Goal: Task Accomplishment & Management: Use online tool/utility

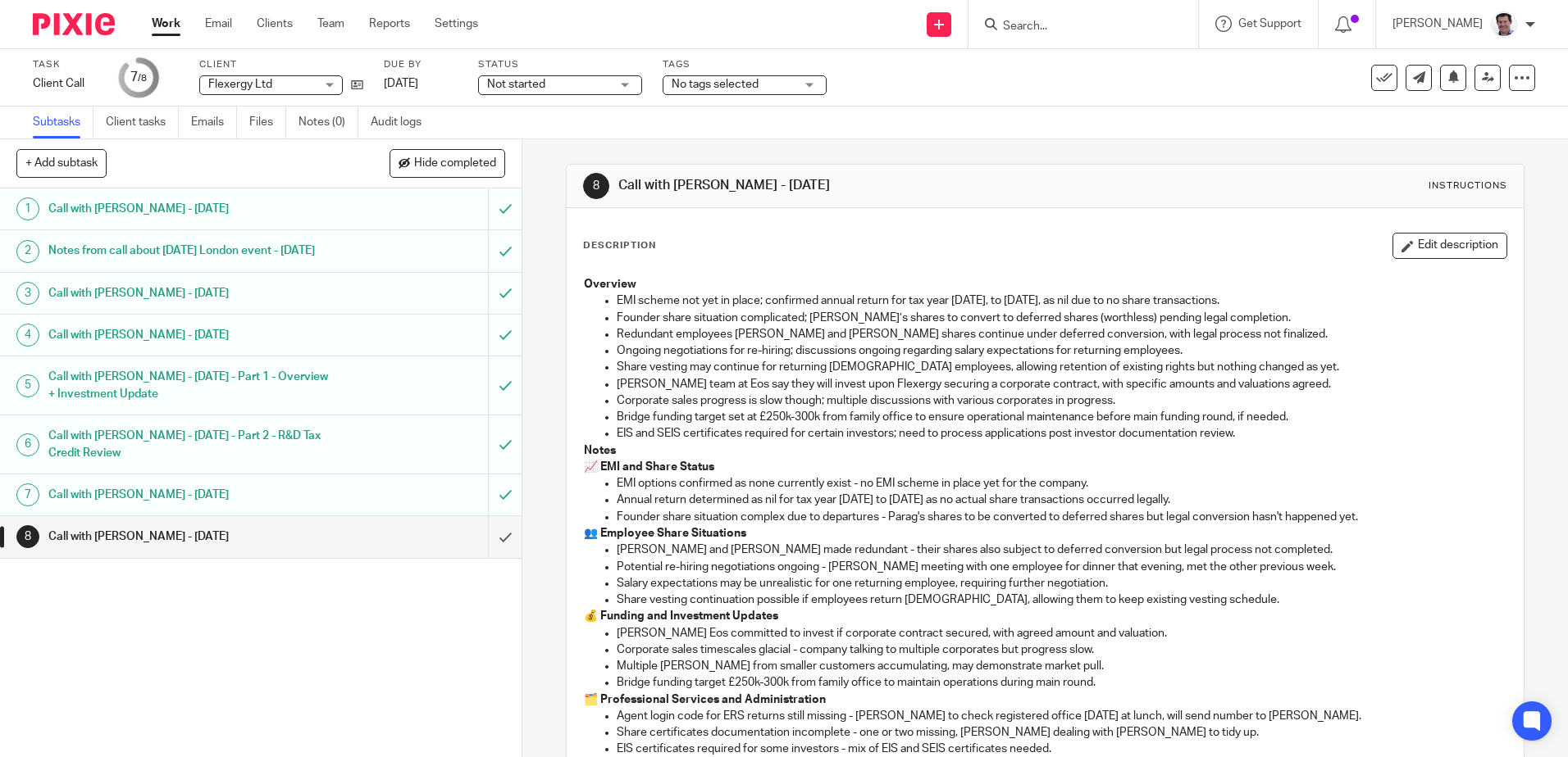
scroll to position [409, 0]
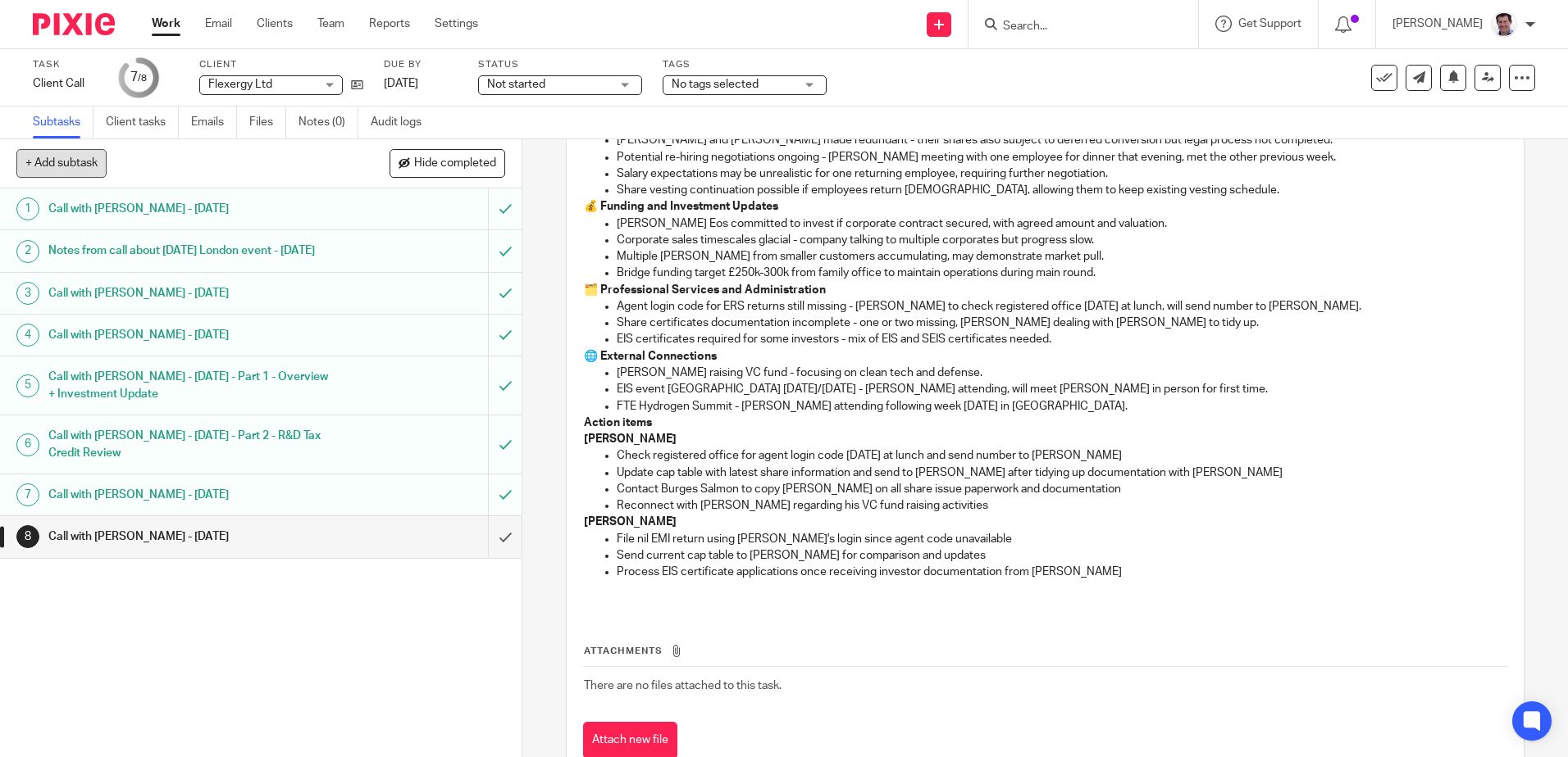
click at [84, 166] on button "+ Add subtask" at bounding box center [61, 163] width 90 height 28
type input "Call with [PERSON_NAME] - [DATE]"
click at [475, 161] on p "+ Add" at bounding box center [481, 164] width 47 height 28
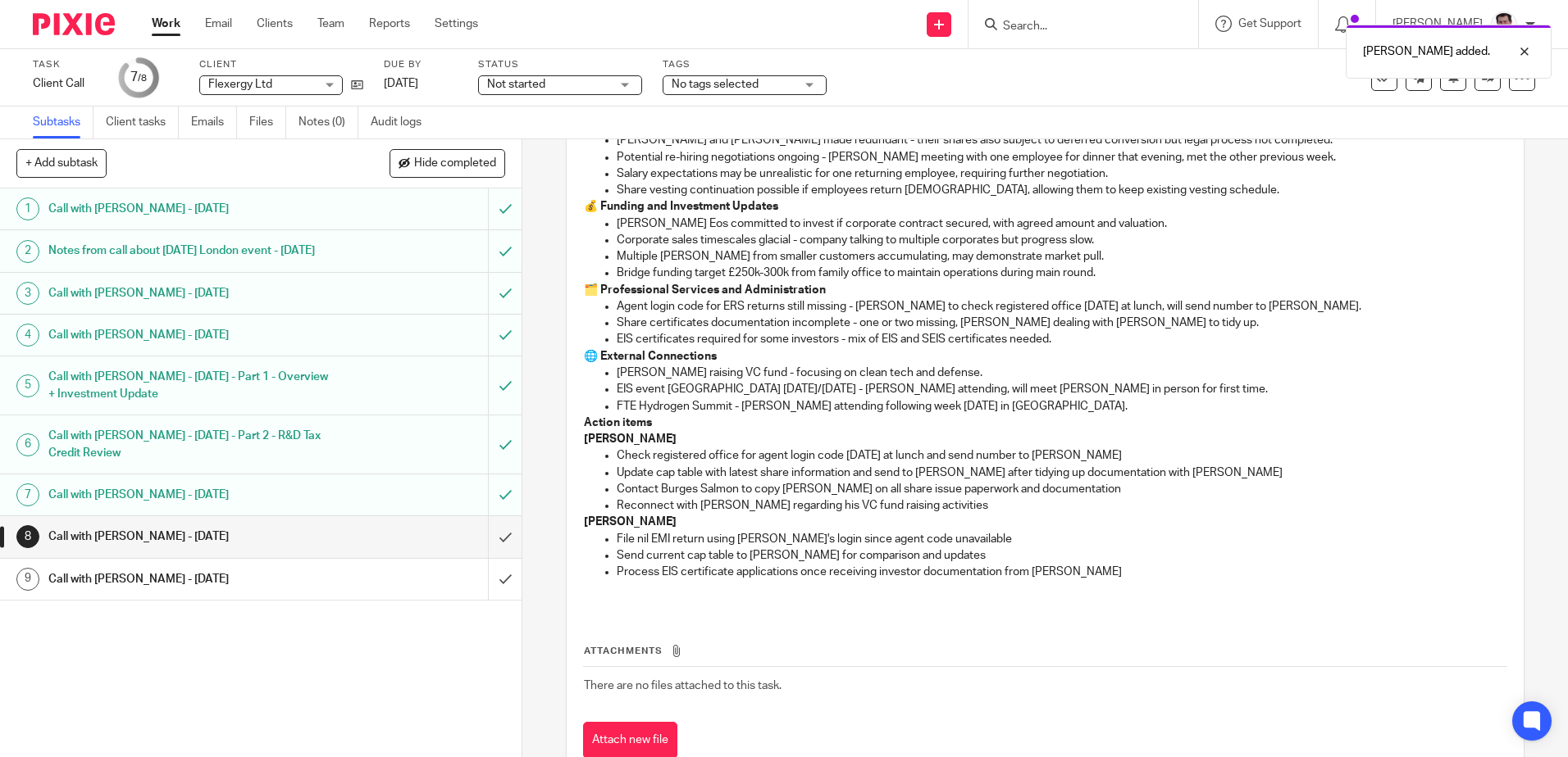
click at [252, 592] on h1 "Call with [PERSON_NAME] - [DATE]" at bounding box center [189, 579] width 282 height 24
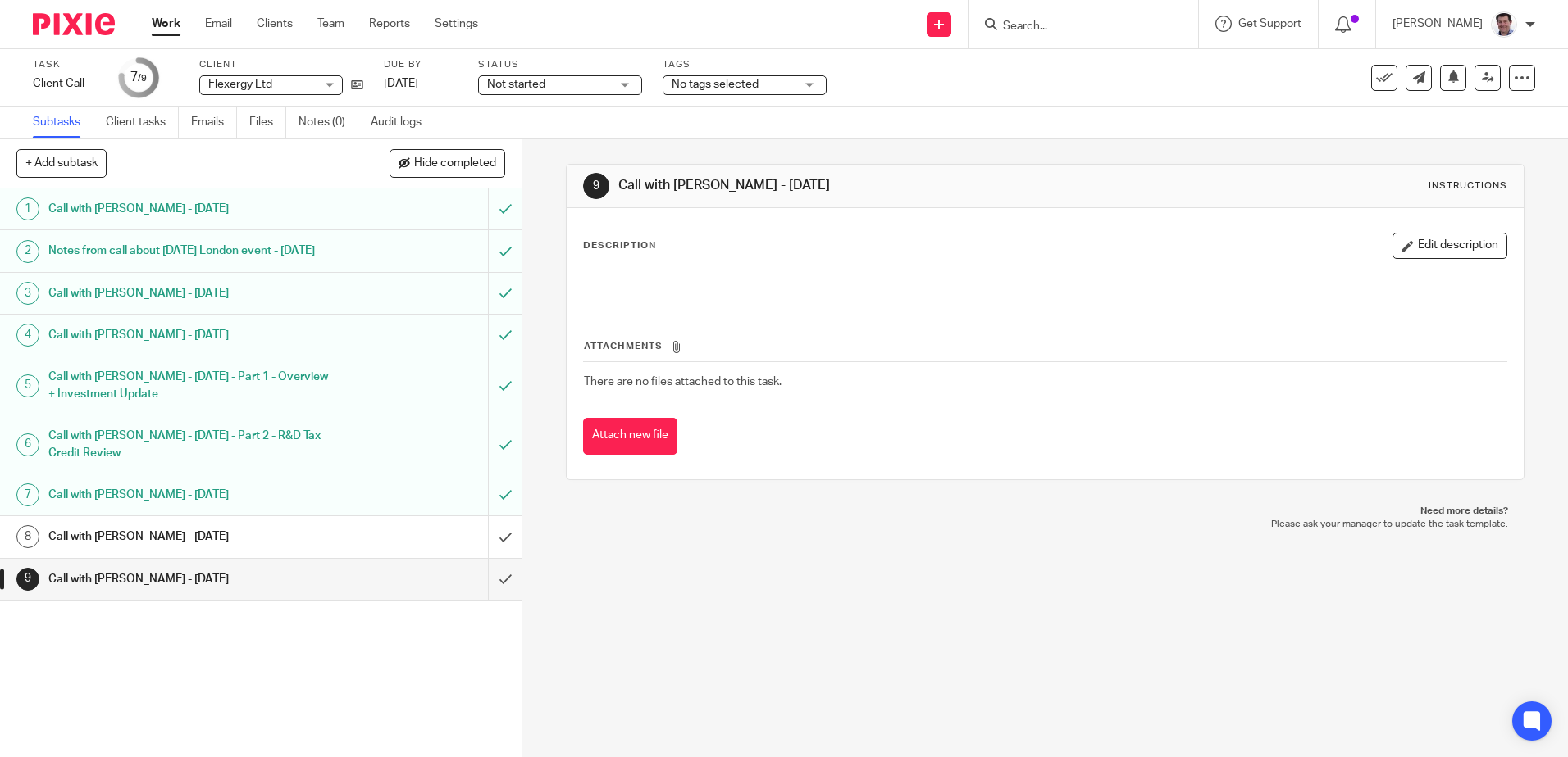
drag, startPoint x: 1421, startPoint y: 241, endPoint x: 1240, endPoint y: 246, distance: 181.1
click at [1420, 241] on button "Edit description" at bounding box center [1450, 246] width 115 height 26
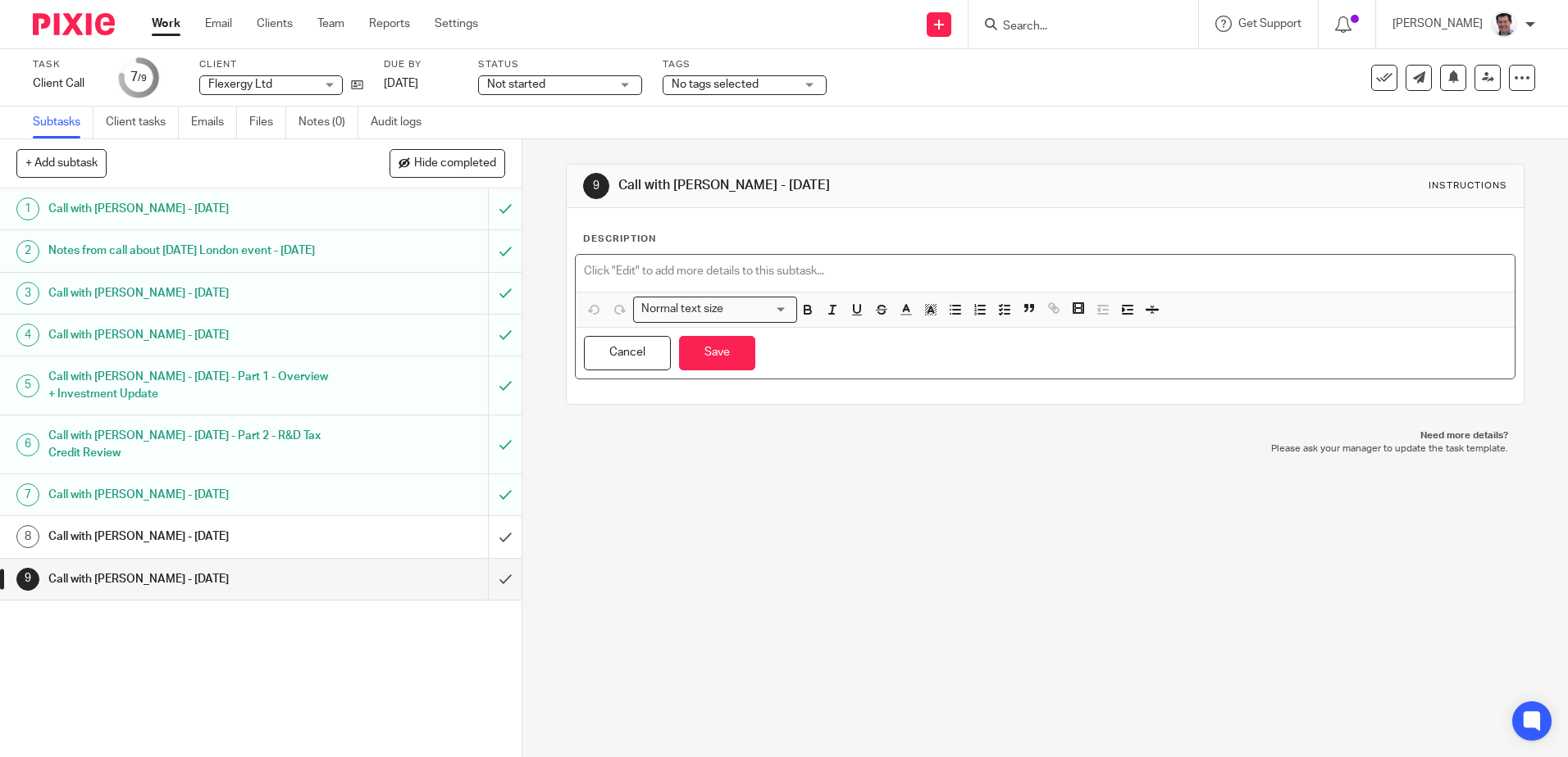
click at [594, 268] on p at bounding box center [1044, 271] width 921 height 16
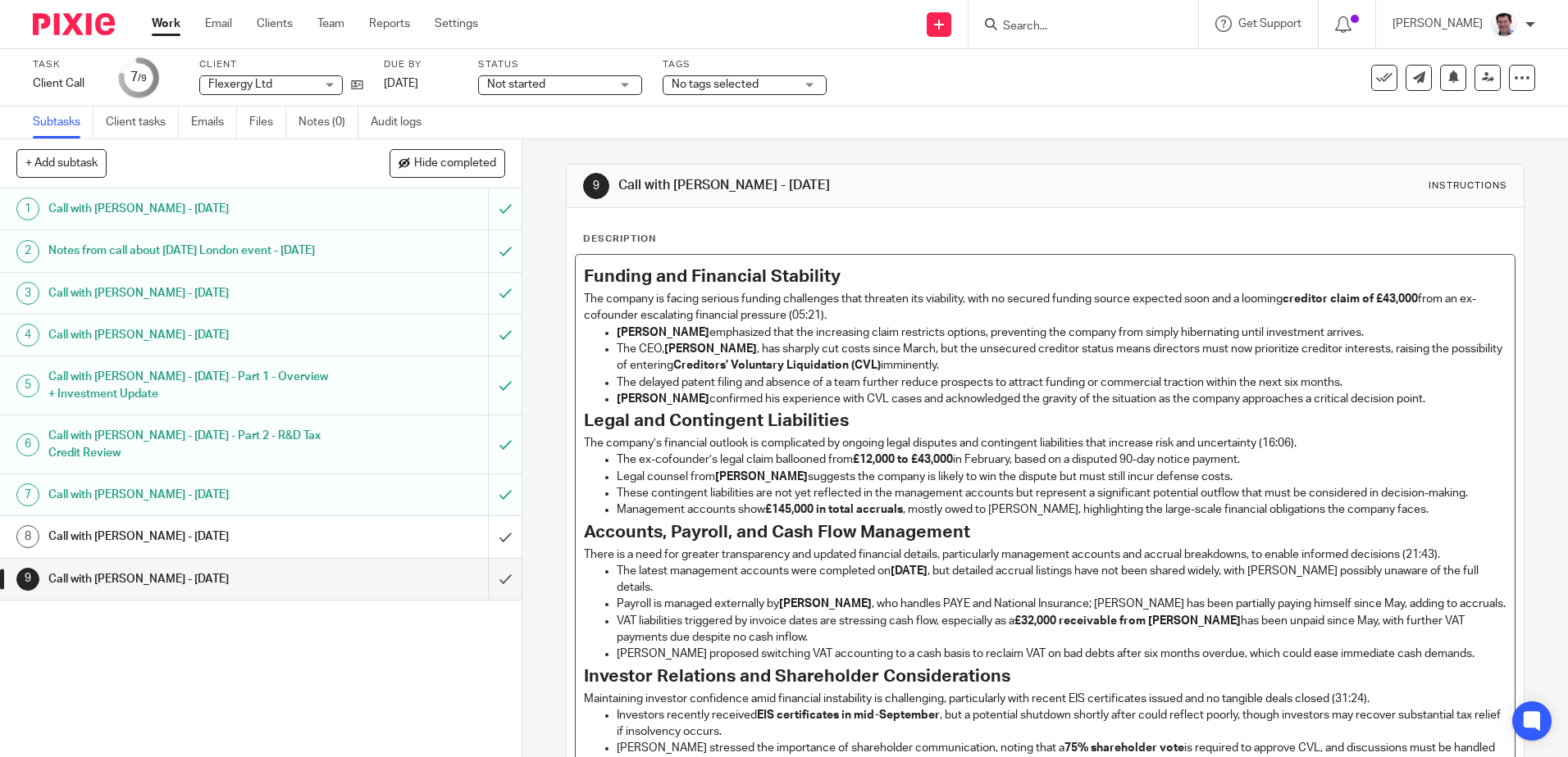
drag, startPoint x: 828, startPoint y: 316, endPoint x: 841, endPoint y: 316, distance: 13.0
click at [841, 316] on p "The company is facing serious funding challenges that threaten its viability, w…" at bounding box center [1044, 308] width 921 height 34
drag, startPoint x: 1440, startPoint y: 393, endPoint x: 610, endPoint y: 403, distance: 830.1
click at [595, 397] on ul "[PERSON_NAME] emphasized that the increasing claim restricts options, preventin…" at bounding box center [1044, 366] width 921 height 83
drag, startPoint x: 1444, startPoint y: 397, endPoint x: 610, endPoint y: 400, distance: 834.0
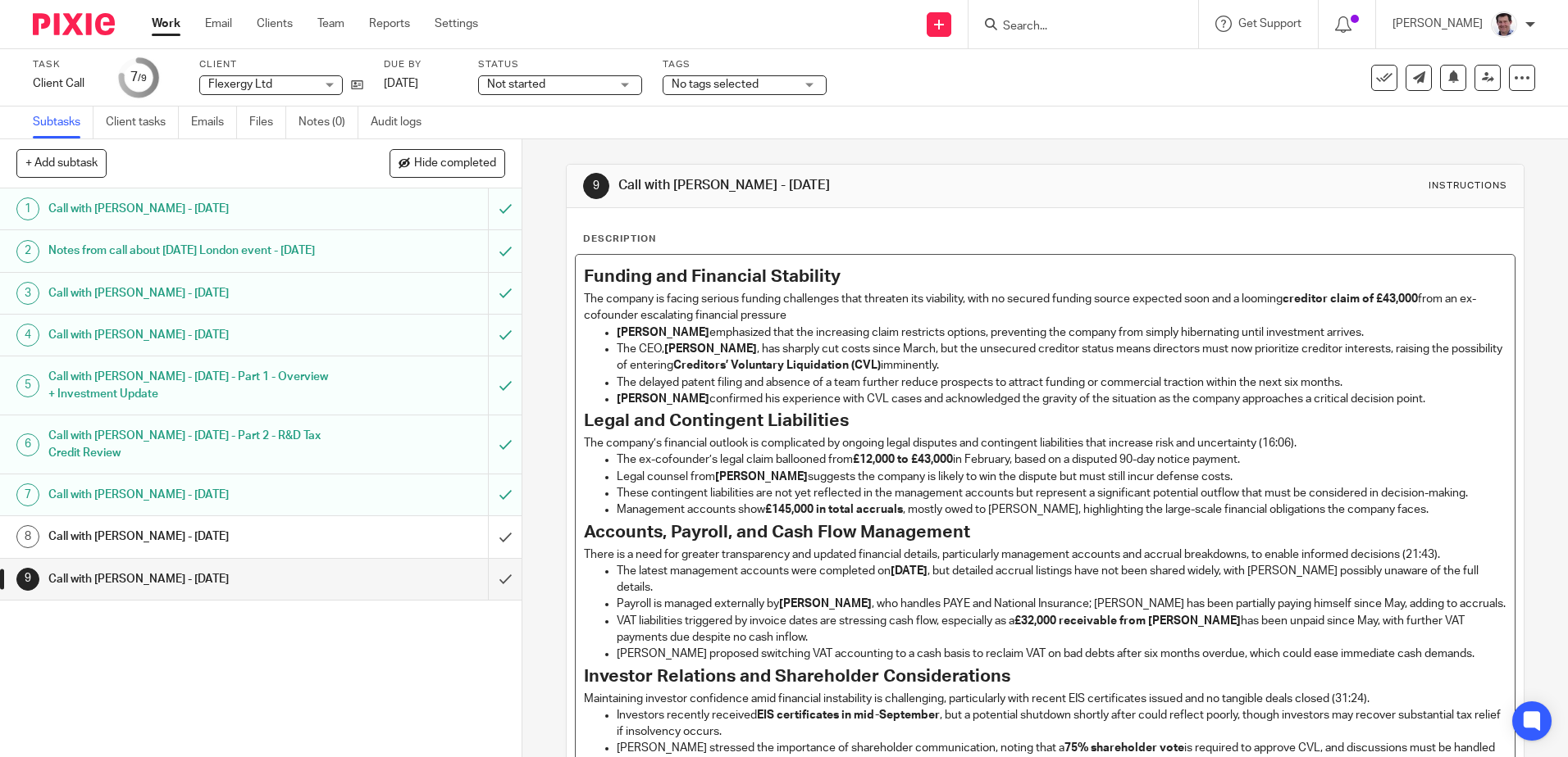
click at [610, 400] on ul "[PERSON_NAME] emphasized that the increasing claim restricts options, preventin…" at bounding box center [1044, 366] width 921 height 83
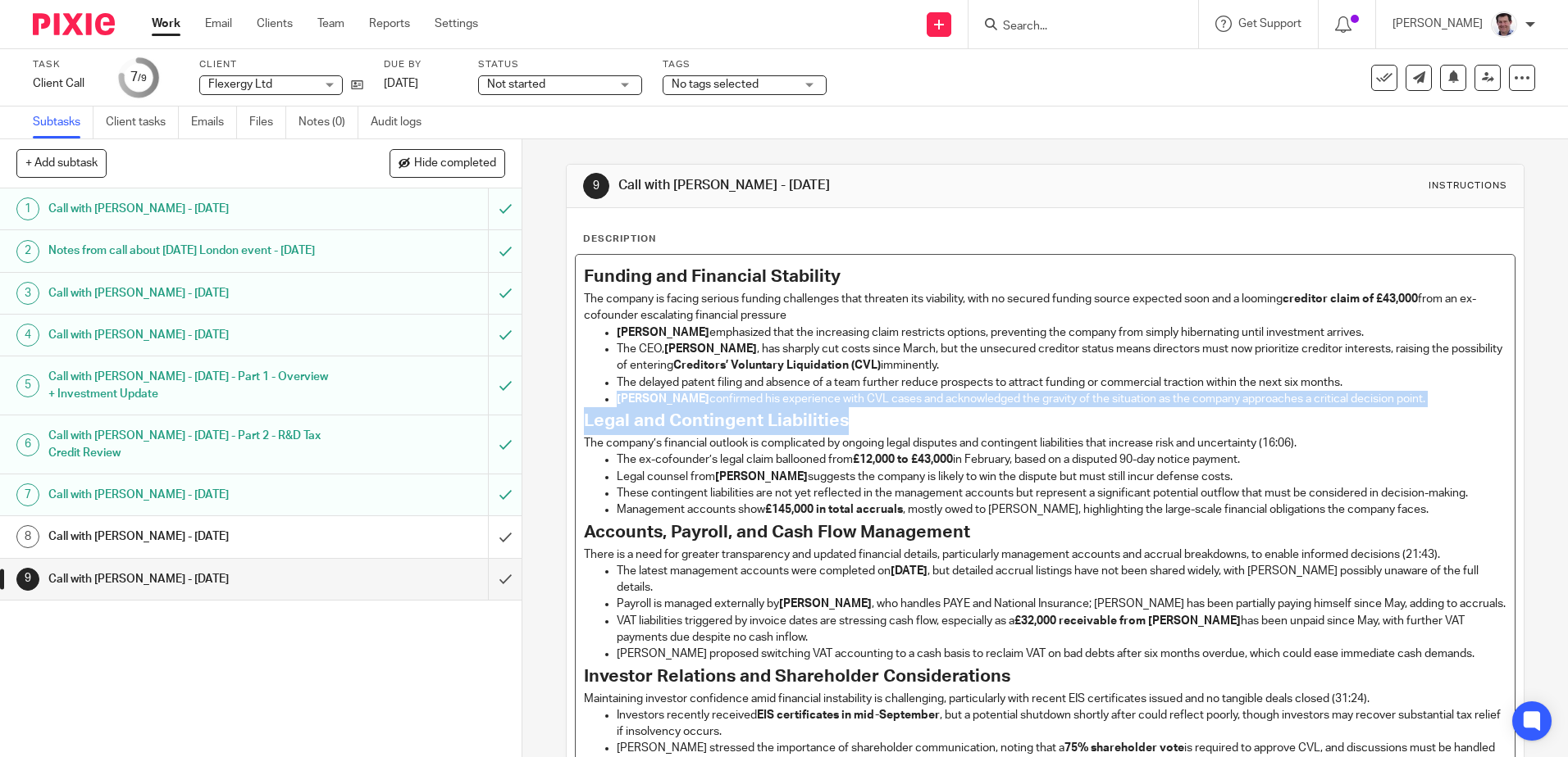
drag, startPoint x: 610, startPoint y: 394, endPoint x: 1432, endPoint y: 409, distance: 822.1
click at [1432, 409] on div "Funding and Financial Stability The company is facing serious funding challenge…" at bounding box center [1044, 731] width 938 height 952
click at [1435, 400] on p "[PERSON_NAME] confirmed his experience with CVL cases and acknowledged the grav…" at bounding box center [1061, 398] width 889 height 16
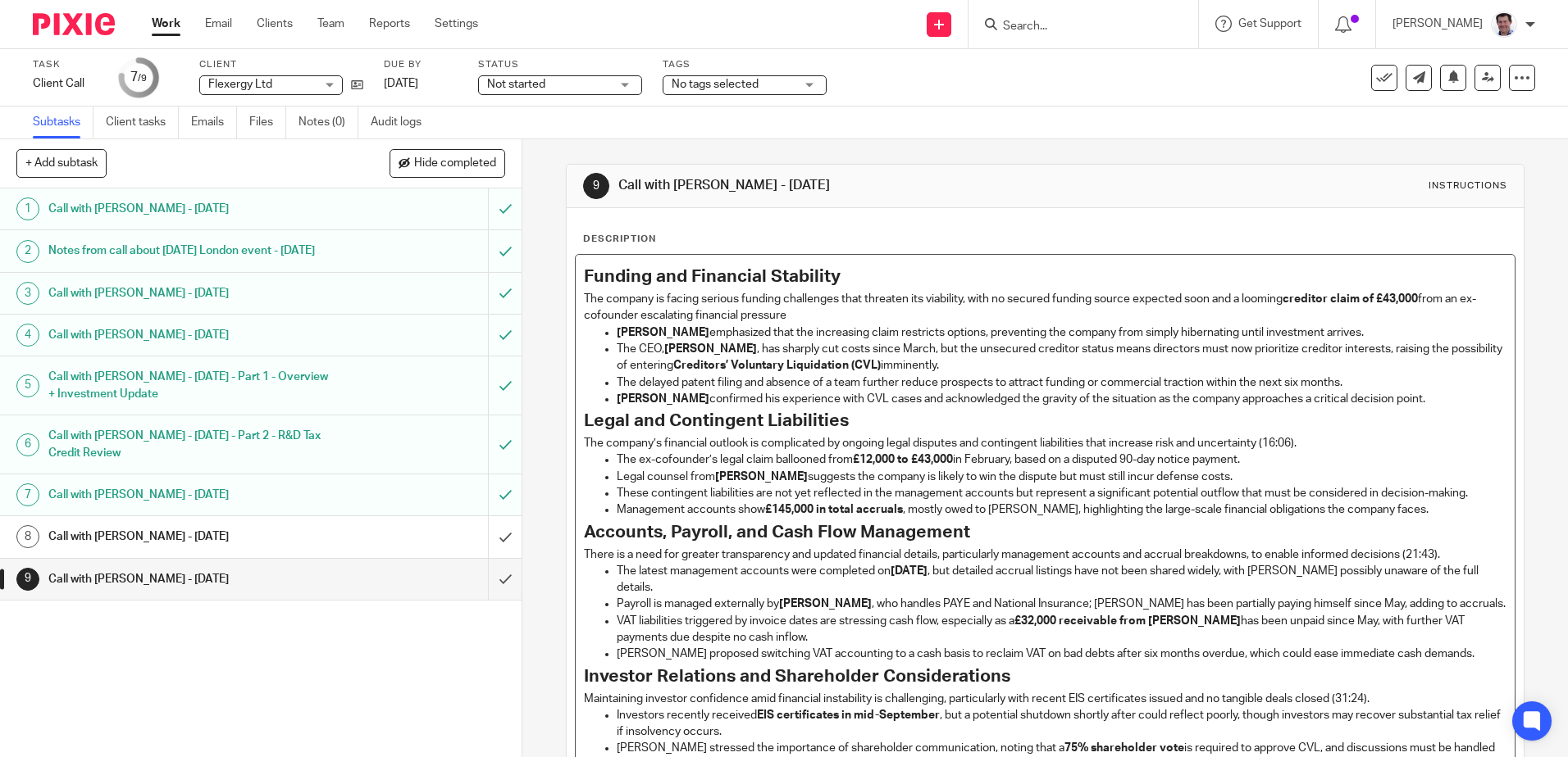
drag, startPoint x: 608, startPoint y: 395, endPoint x: 1431, endPoint y: 391, distance: 823.0
click at [1432, 391] on ul "[PERSON_NAME] emphasized that the increasing claim restricts options, preventin…" at bounding box center [1044, 366] width 921 height 83
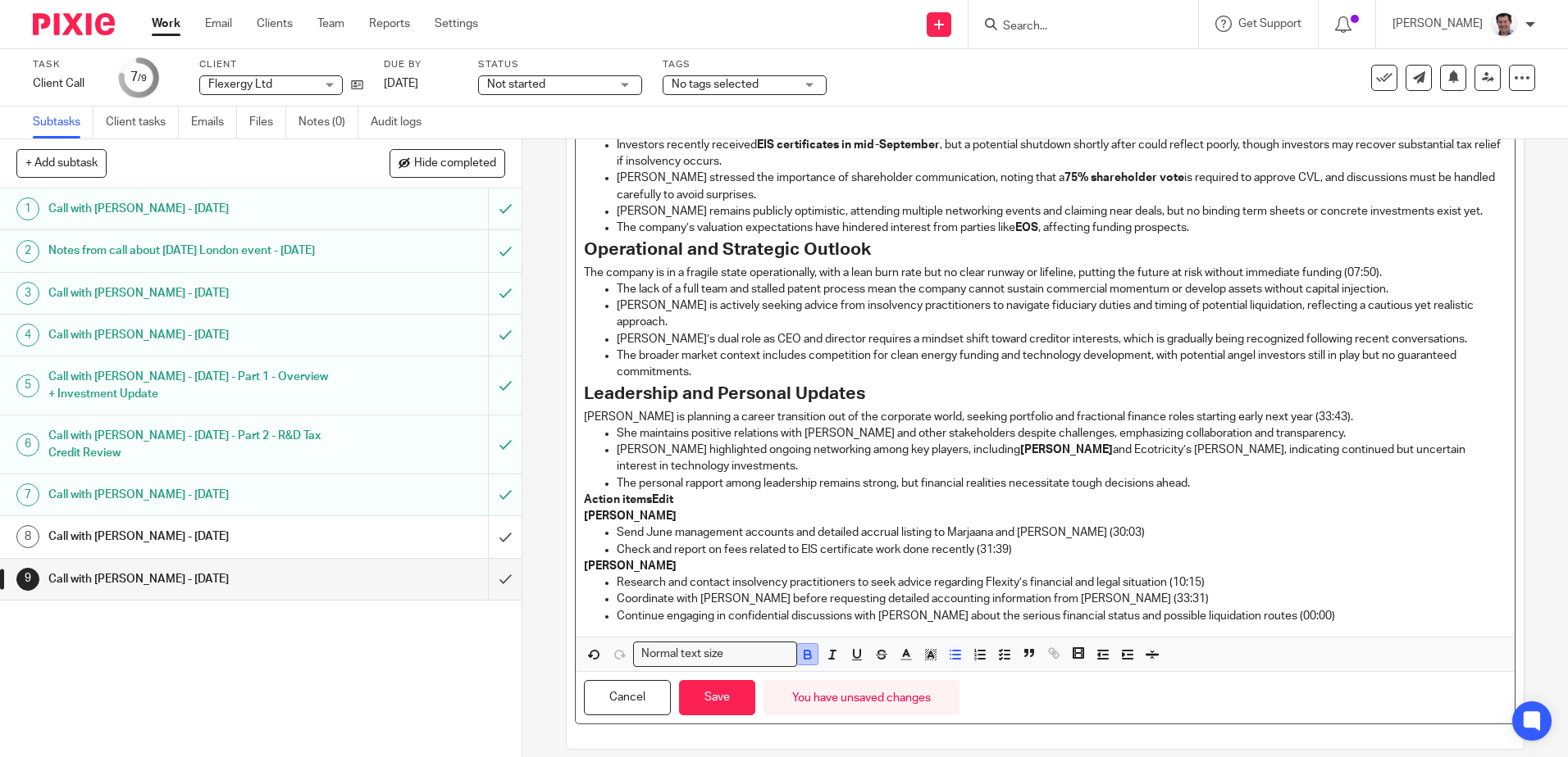
scroll to position [570, 0]
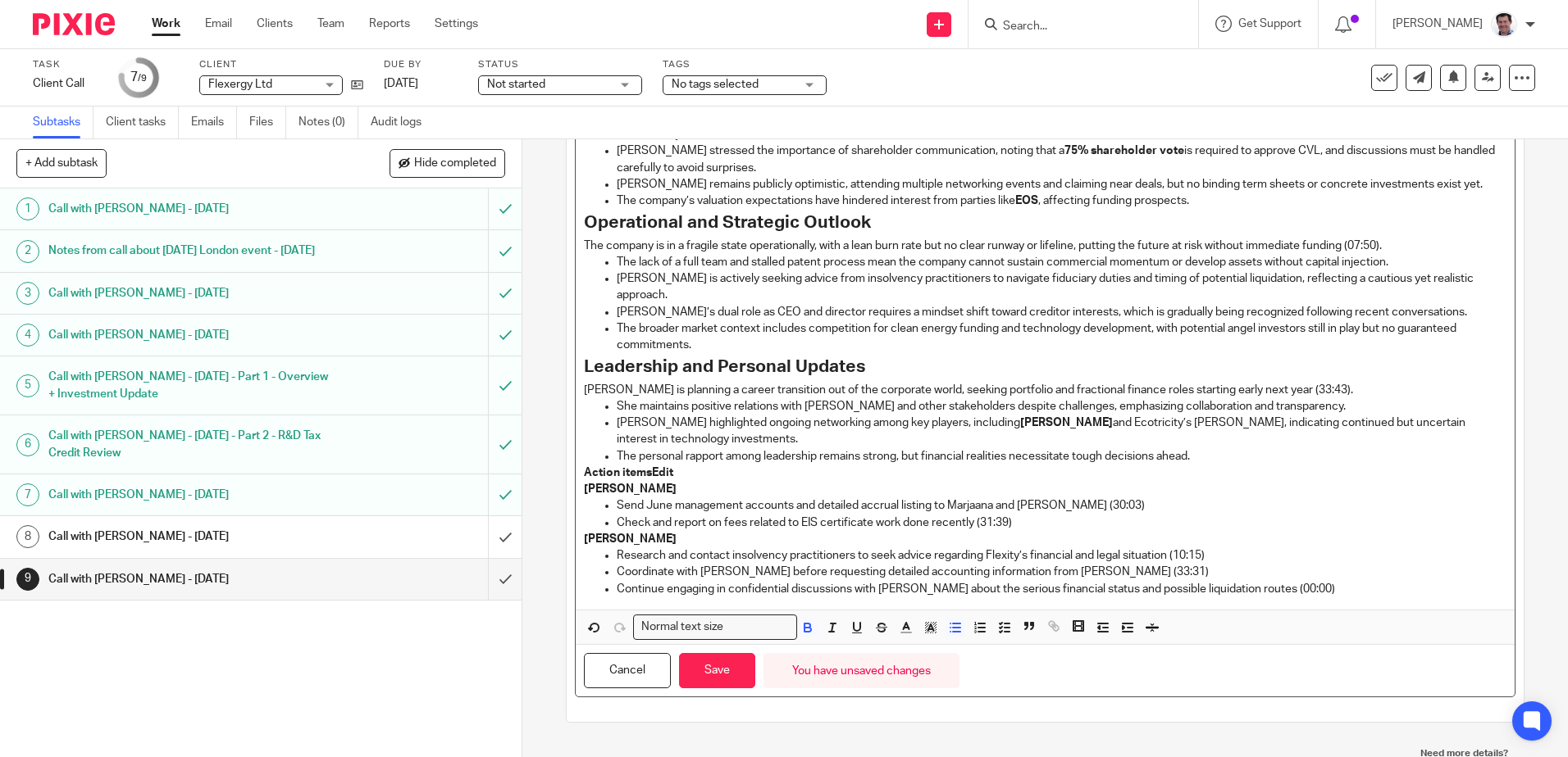
click at [588, 620] on icon "button" at bounding box center [594, 627] width 14 height 14
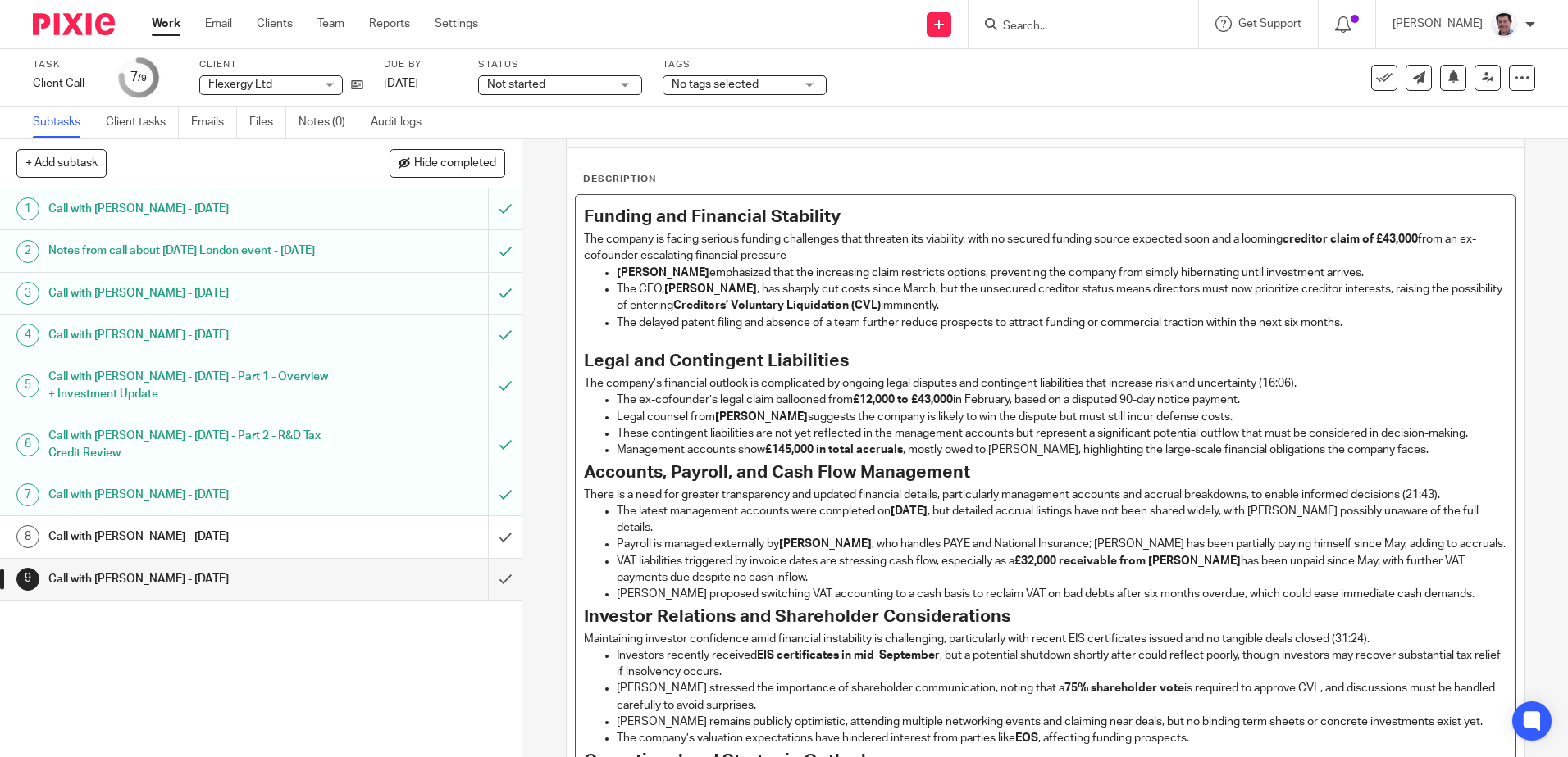
scroll to position [86, 0]
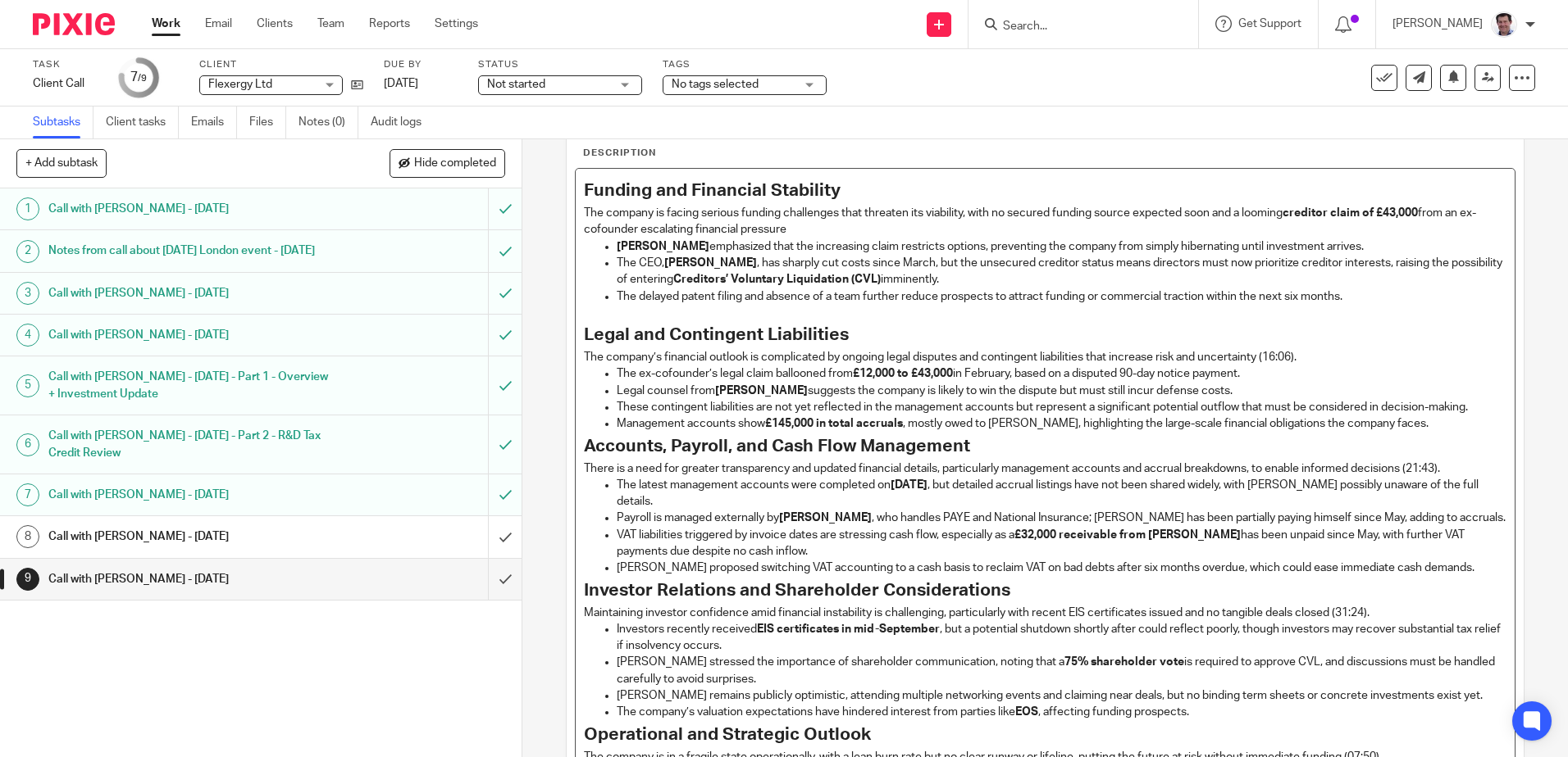
drag, startPoint x: 705, startPoint y: 376, endPoint x: 729, endPoint y: 379, distance: 24.2
click at [708, 376] on p "The ex-cofounder’s legal claim ballooned from £12,000 to £43,000 in February, b…" at bounding box center [1061, 373] width 889 height 16
click at [758, 392] on p "Legal counsel from [PERSON_NAME] suggests the company is likely to win the disp…" at bounding box center [1061, 390] width 889 height 16
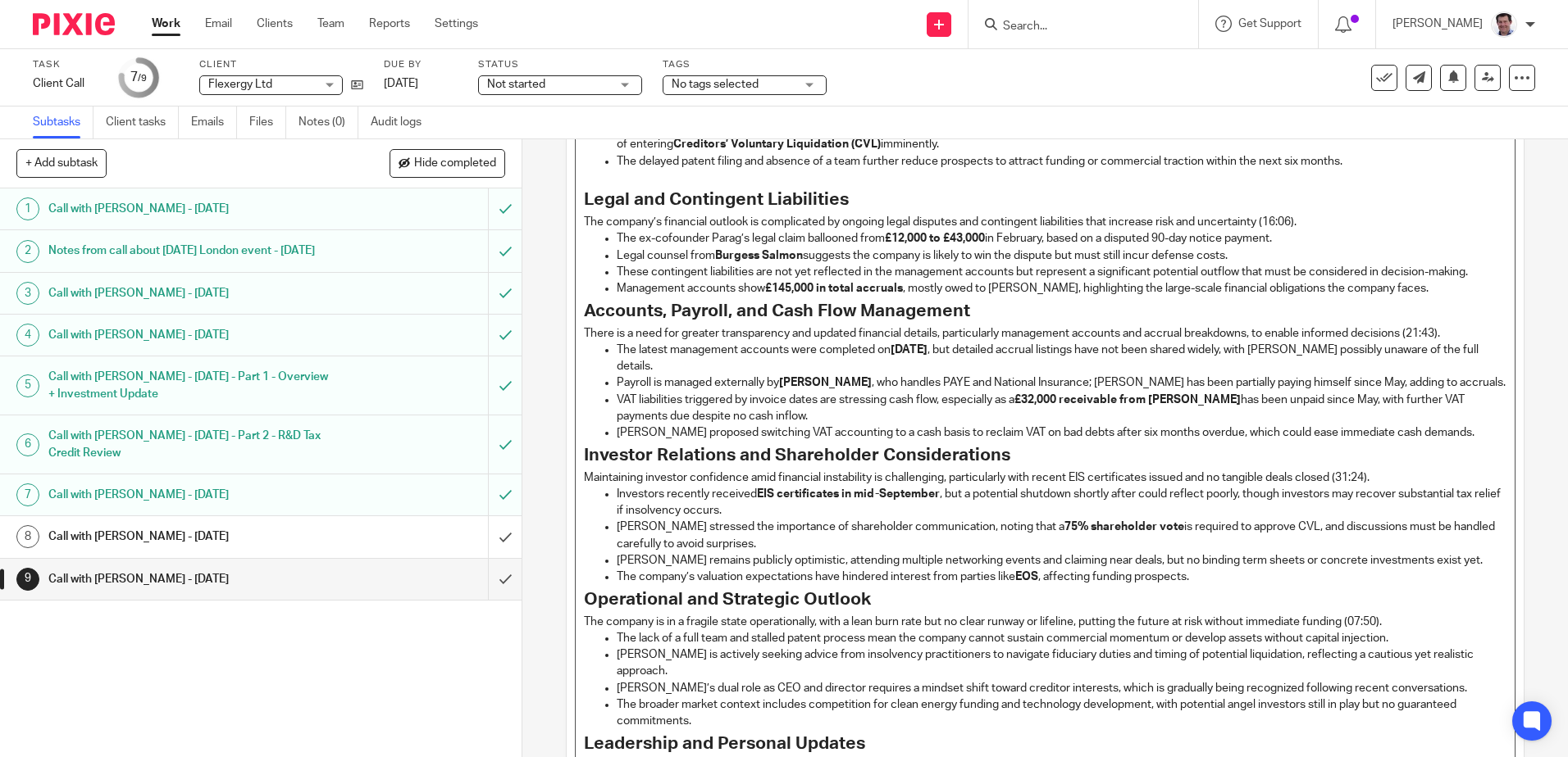
scroll to position [250, 0]
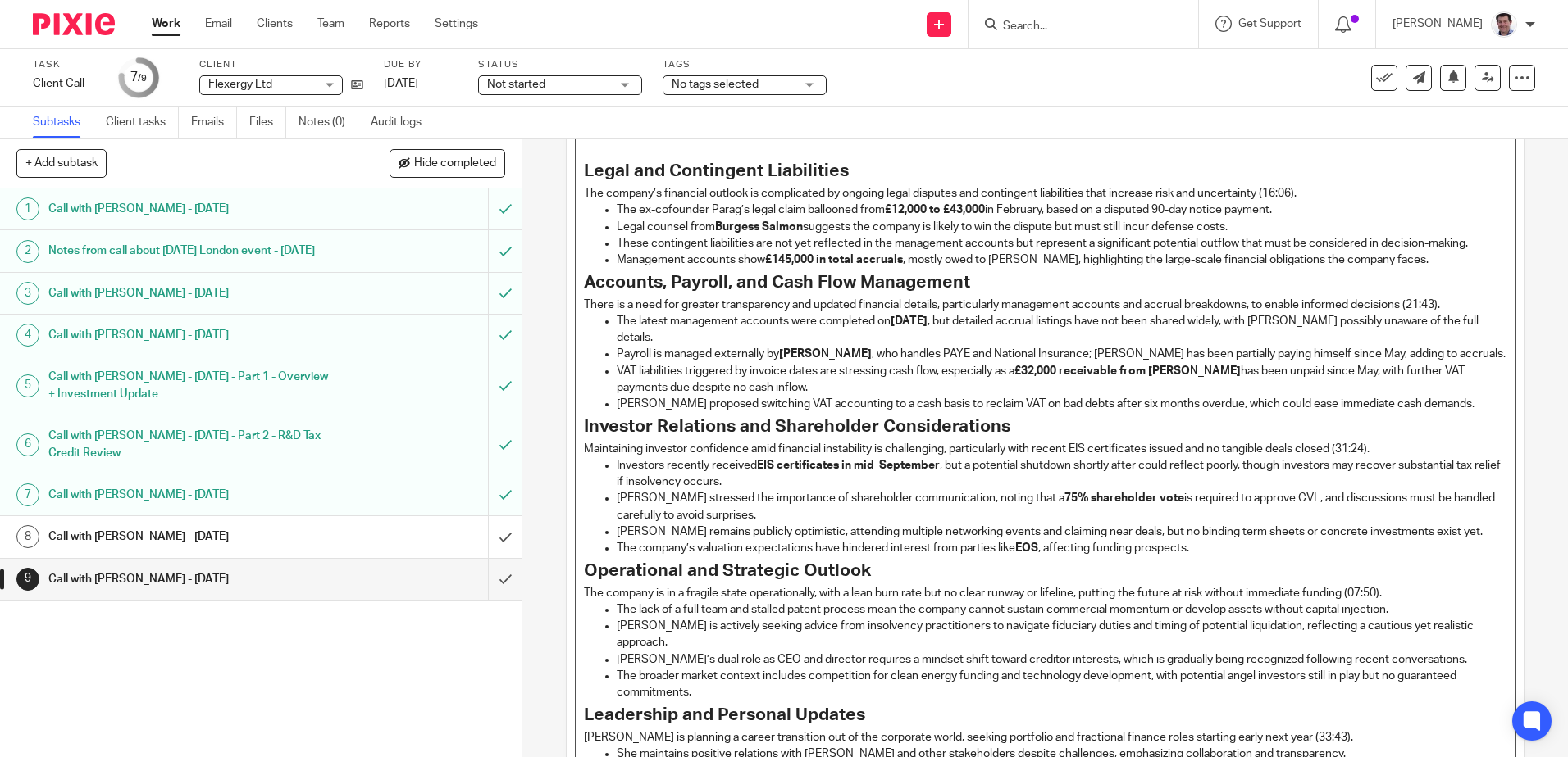
click at [1317, 190] on p "The company’s financial outlook is complicated by ongoing legal disputes and co…" at bounding box center [1044, 192] width 921 height 16
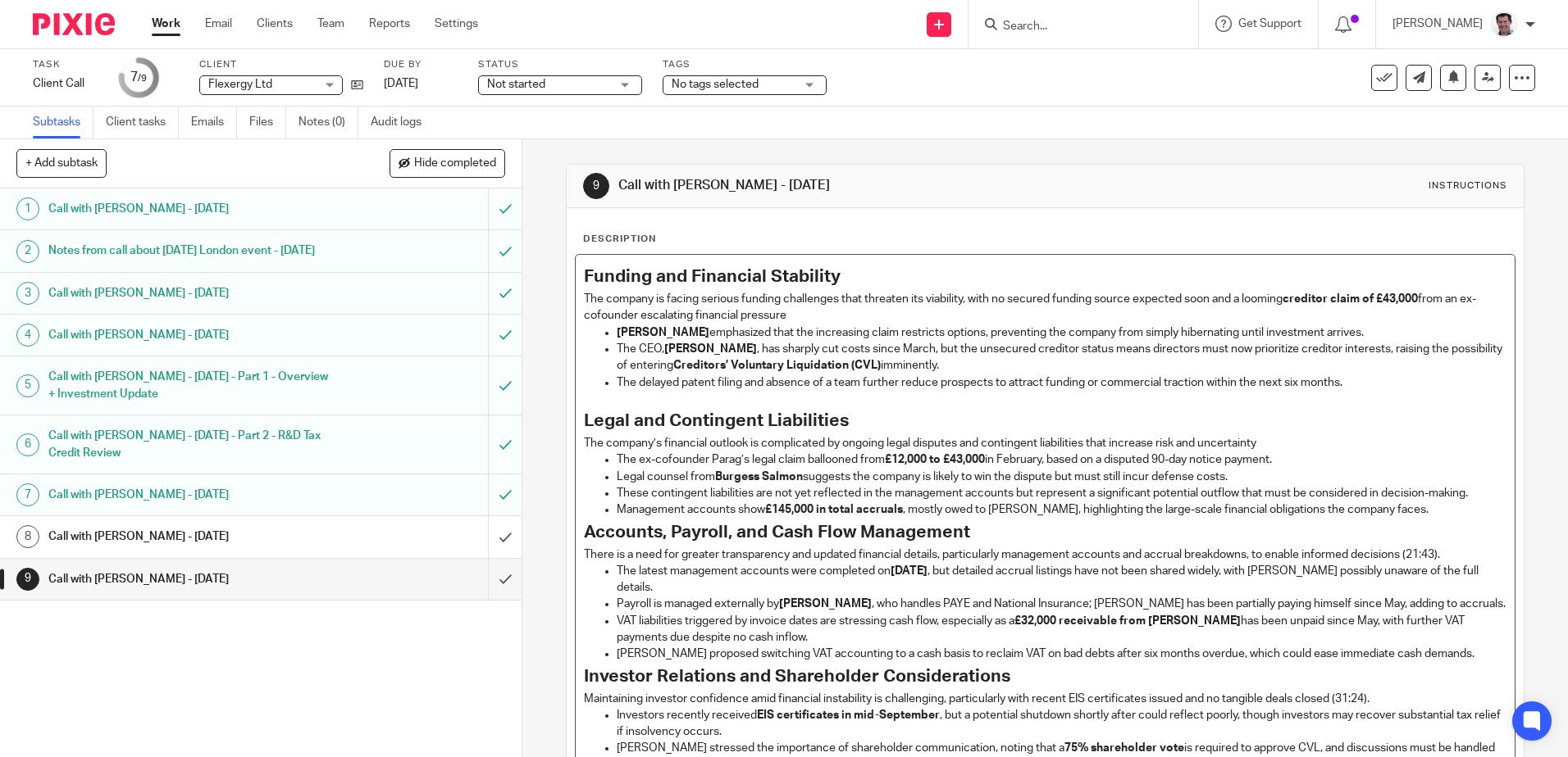
scroll to position [246, 0]
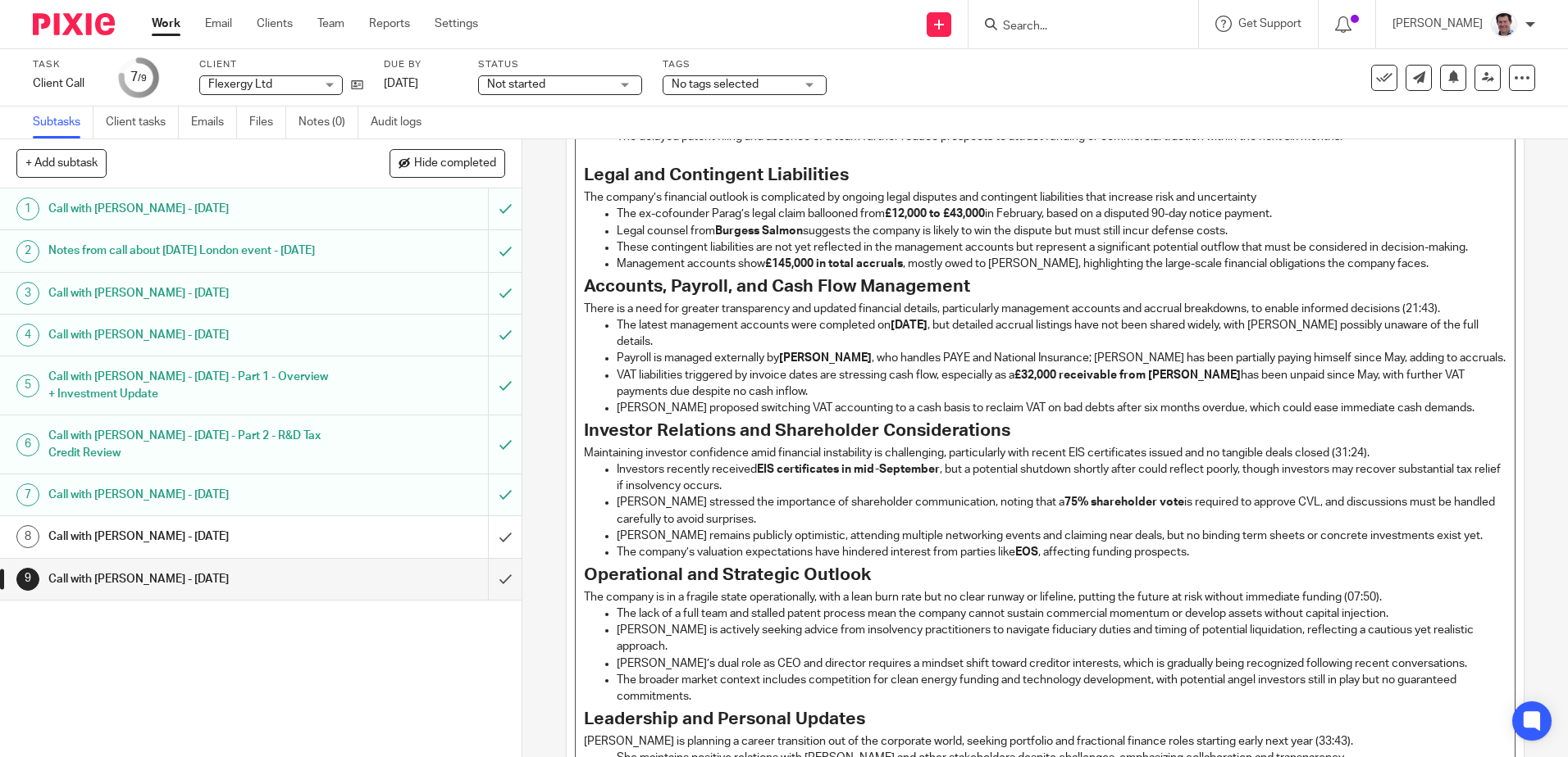
click at [1446, 314] on p "There is a need for greater transparency and updated financial details, particu…" at bounding box center [1044, 308] width 921 height 16
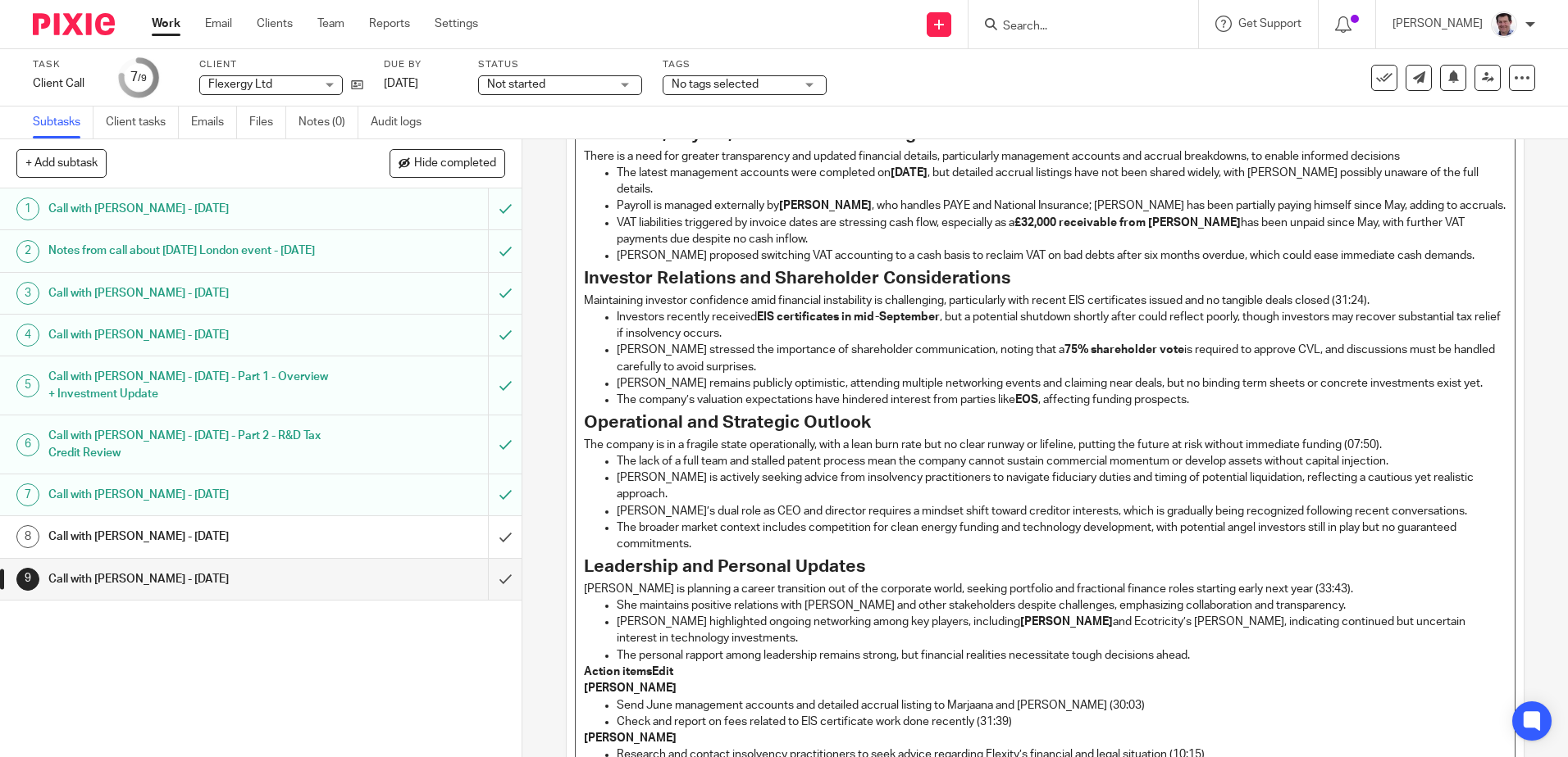
scroll to position [409, 0]
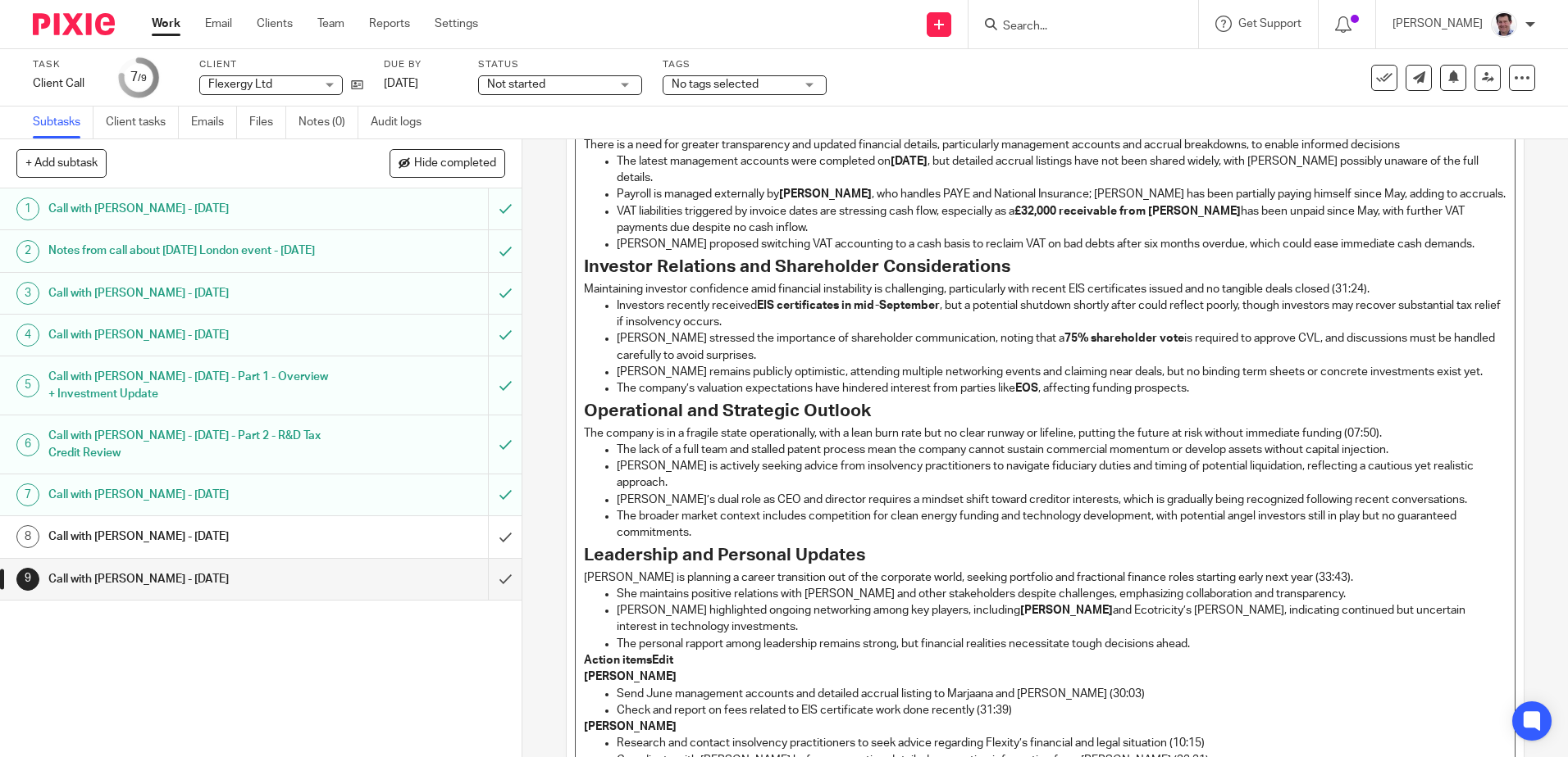
click at [1381, 281] on p "Maintaining investor confidence amid financial instability is challenging, part…" at bounding box center [1044, 289] width 921 height 16
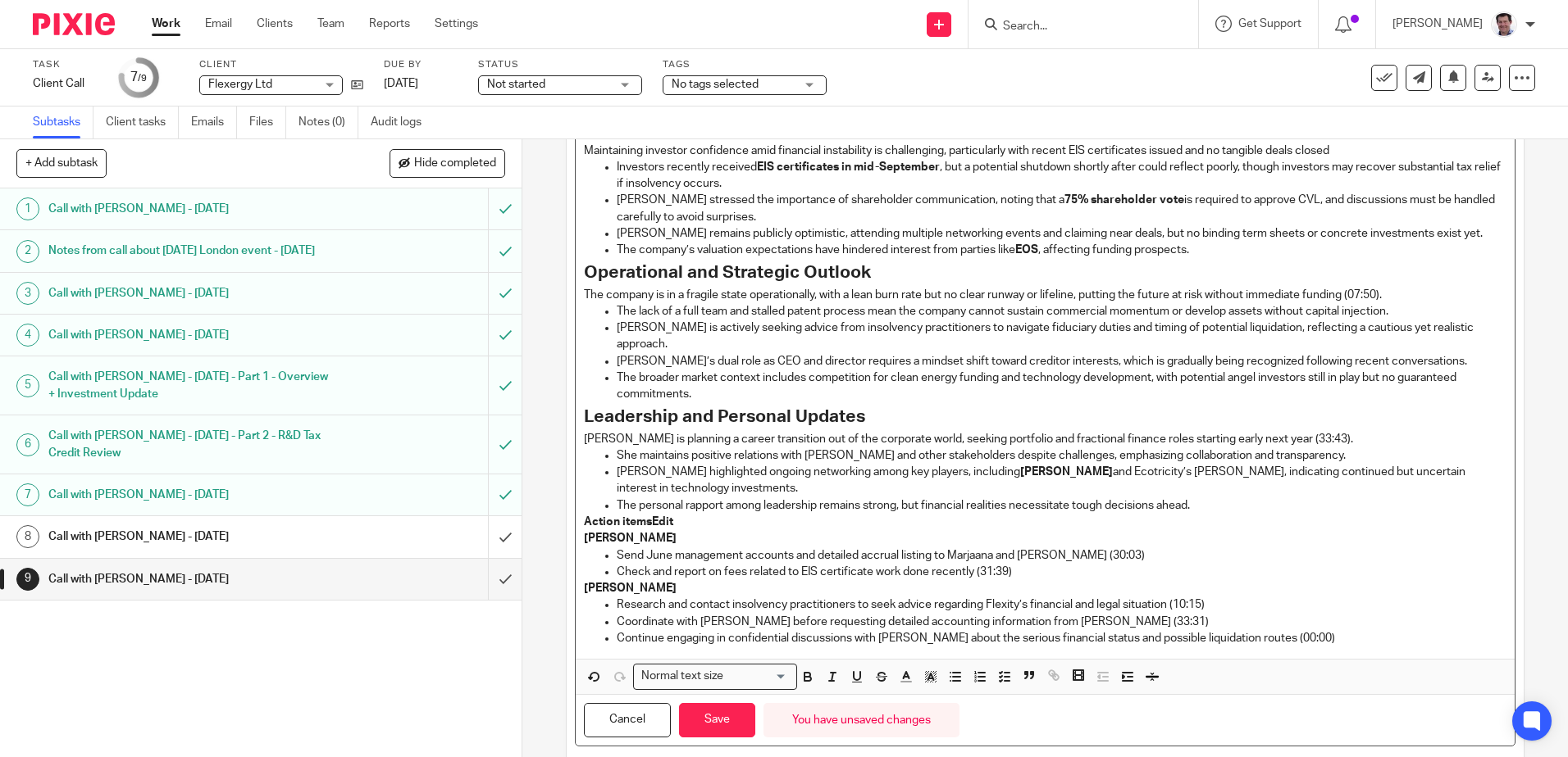
scroll to position [574, 0]
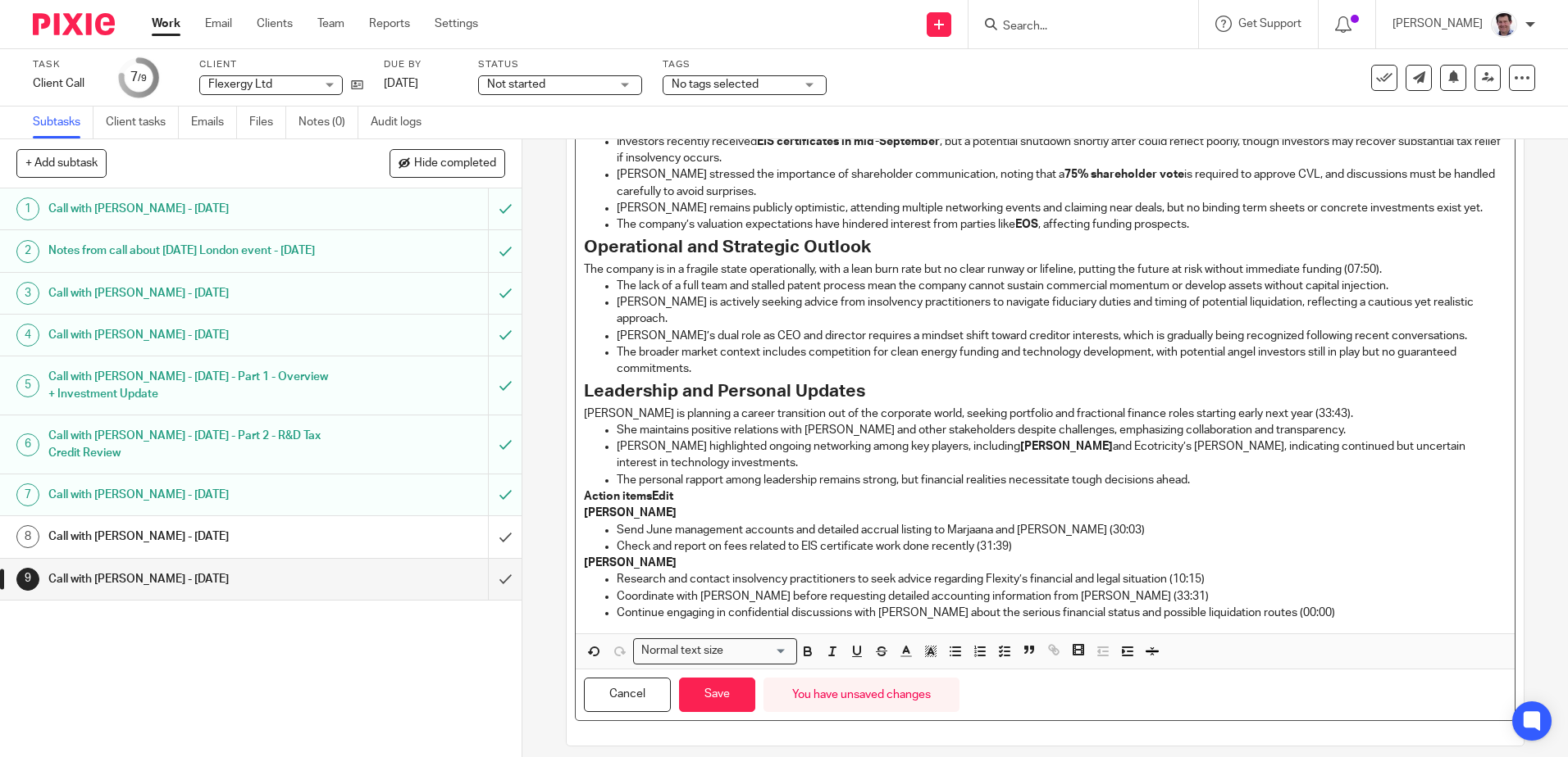
click at [1397, 262] on p "The company is in a fragile state operationally, with a lean burn rate but no c…" at bounding box center [1044, 269] width 921 height 16
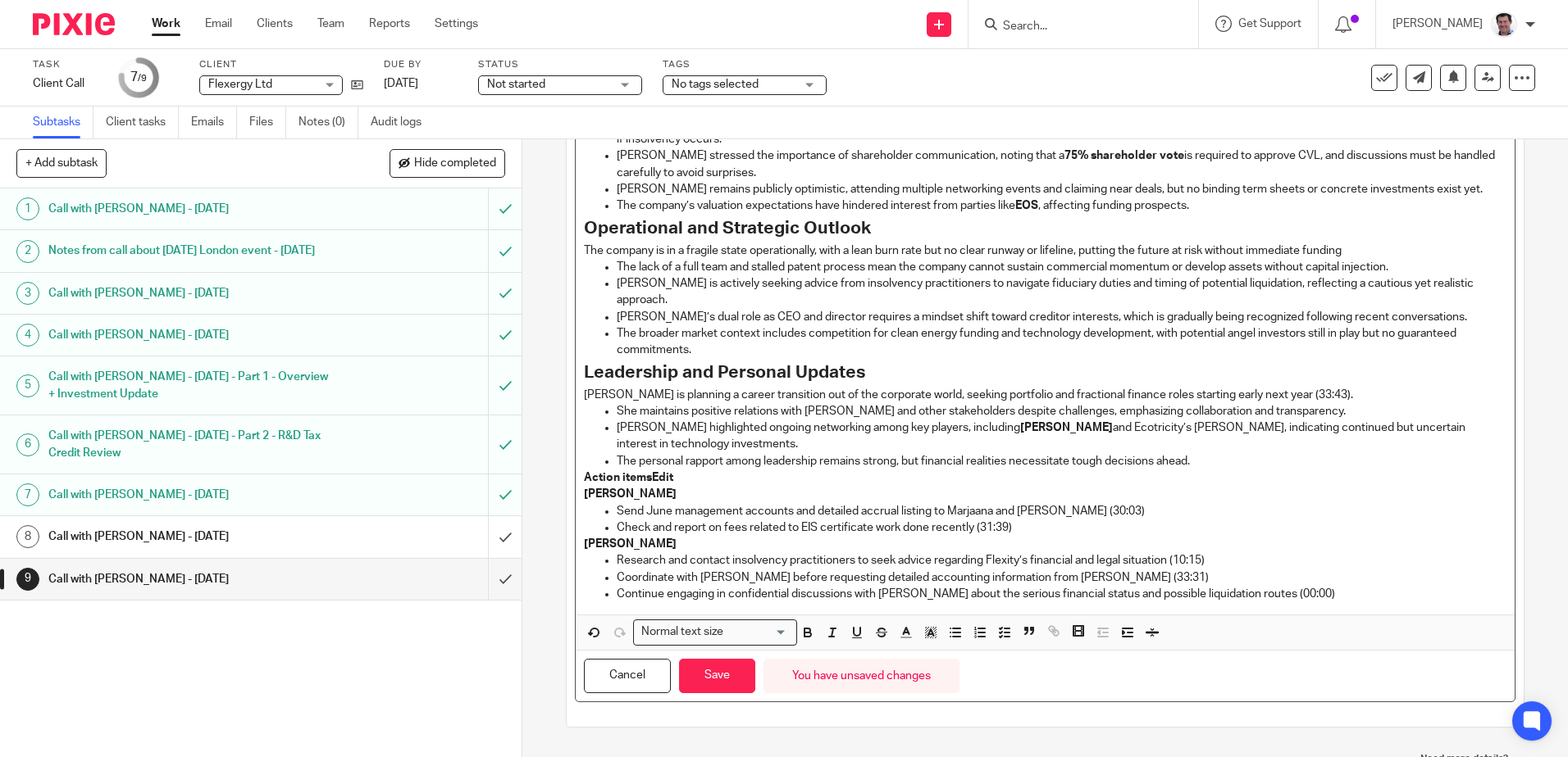
scroll to position [597, 0]
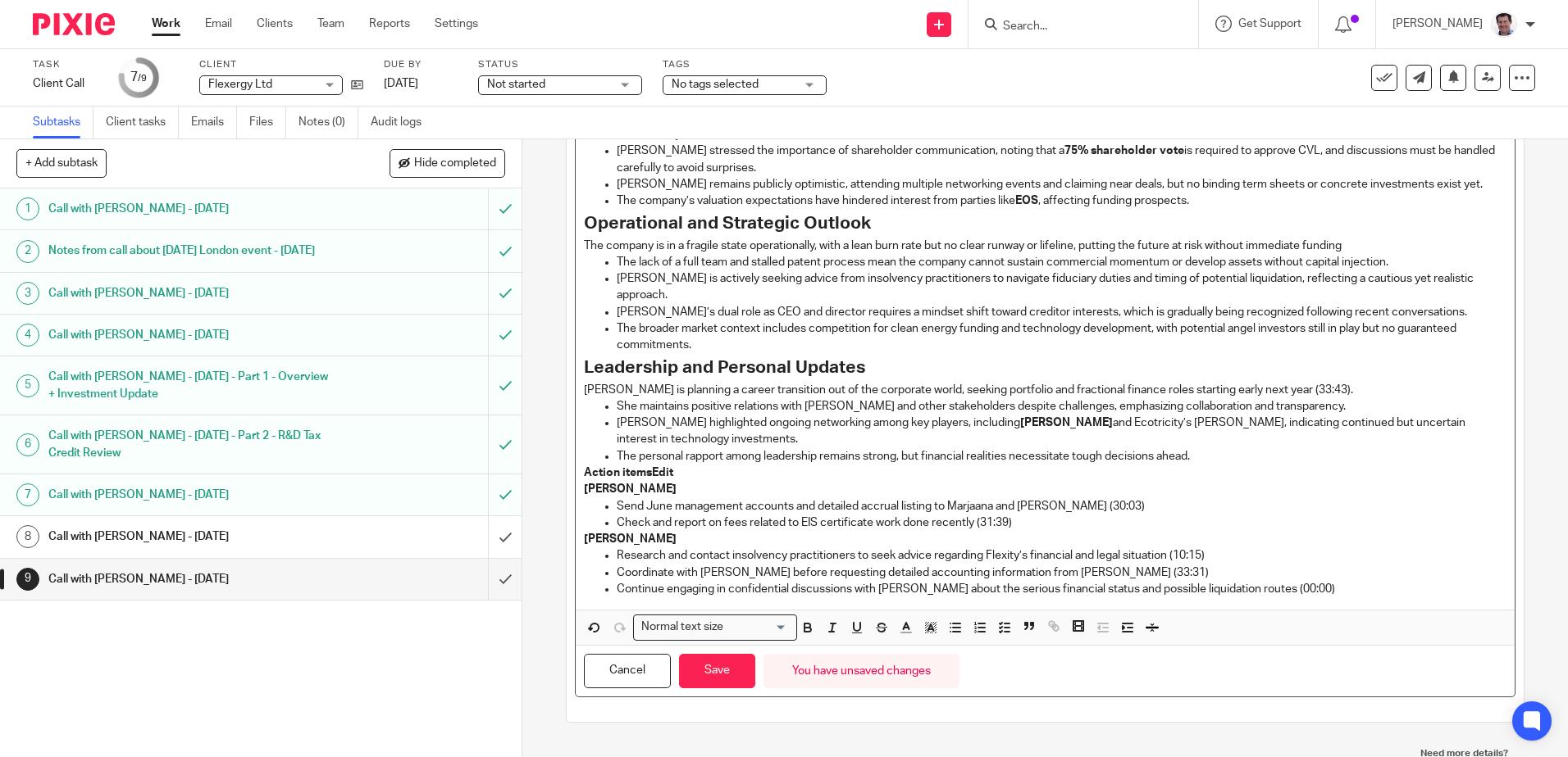
click at [1356, 381] on p "[PERSON_NAME] is planning a career transition out of the corporate world, seeki…" at bounding box center [1044, 389] width 921 height 16
click at [1028, 417] on strong "[PERSON_NAME]" at bounding box center [1066, 423] width 93 height 12
click at [683, 465] on p "Action itemsEdit" at bounding box center [1044, 473] width 921 height 16
click at [1078, 498] on p "Send June management accounts and detailed accrual listing to Marjaana and [PER…" at bounding box center [1061, 506] width 889 height 16
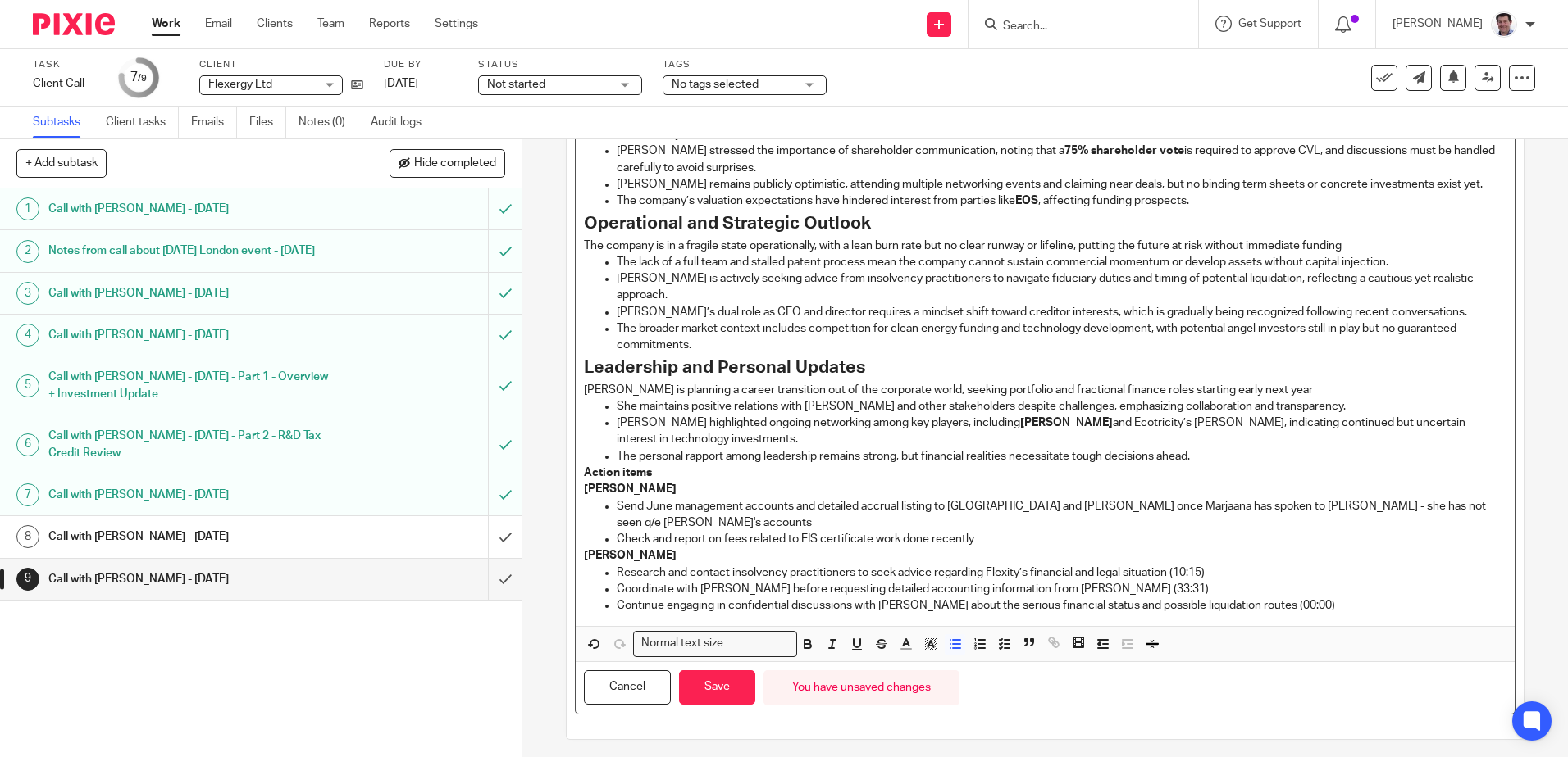
click at [1012, 565] on p "Research and contact insolvency practitioners to seek advice regarding Flexity’…" at bounding box center [1061, 572] width 889 height 16
click at [724, 670] on button "Save" at bounding box center [717, 688] width 76 height 35
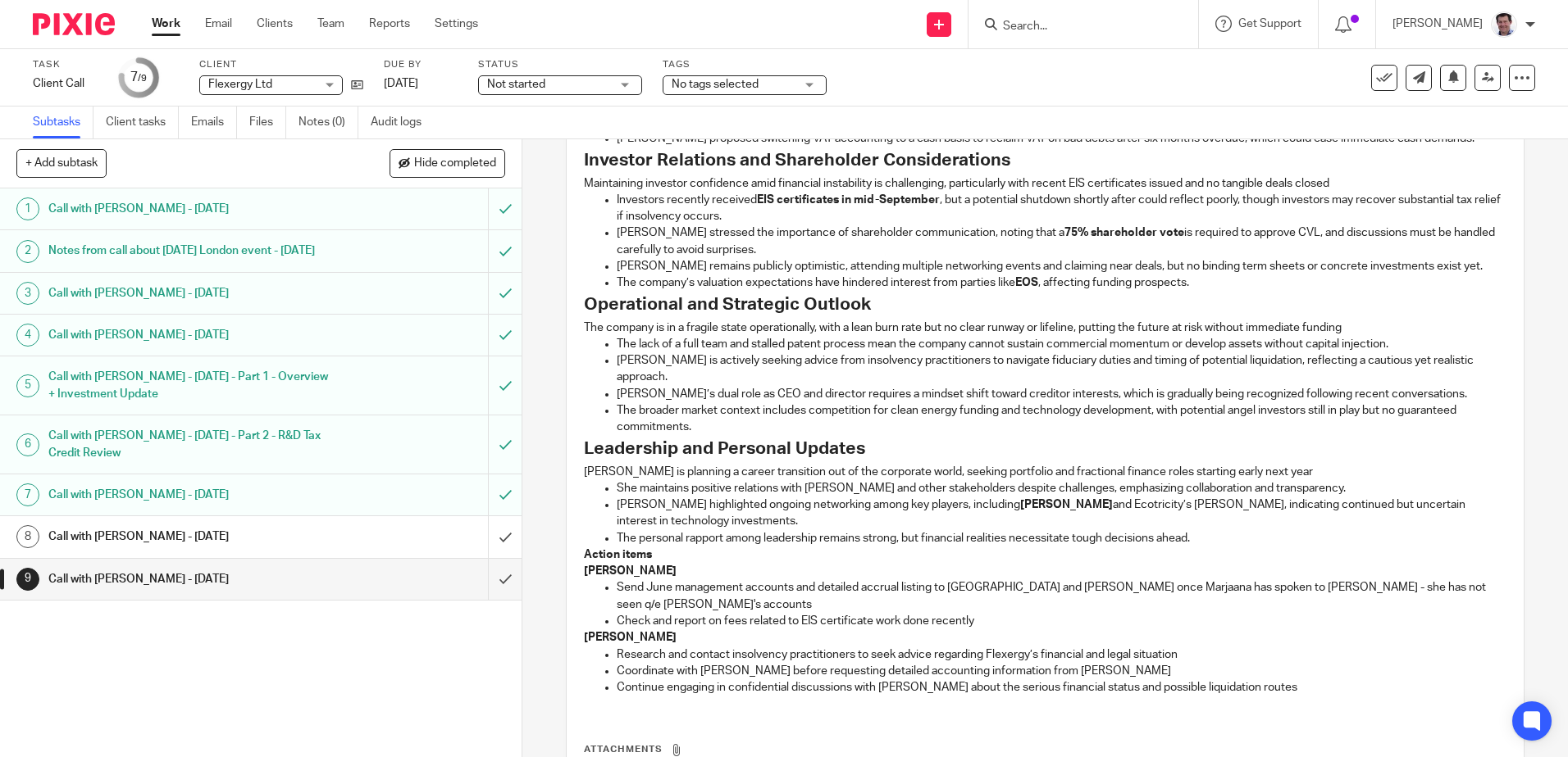
scroll to position [672, 0]
